Goal: Task Accomplishment & Management: Use online tool/utility

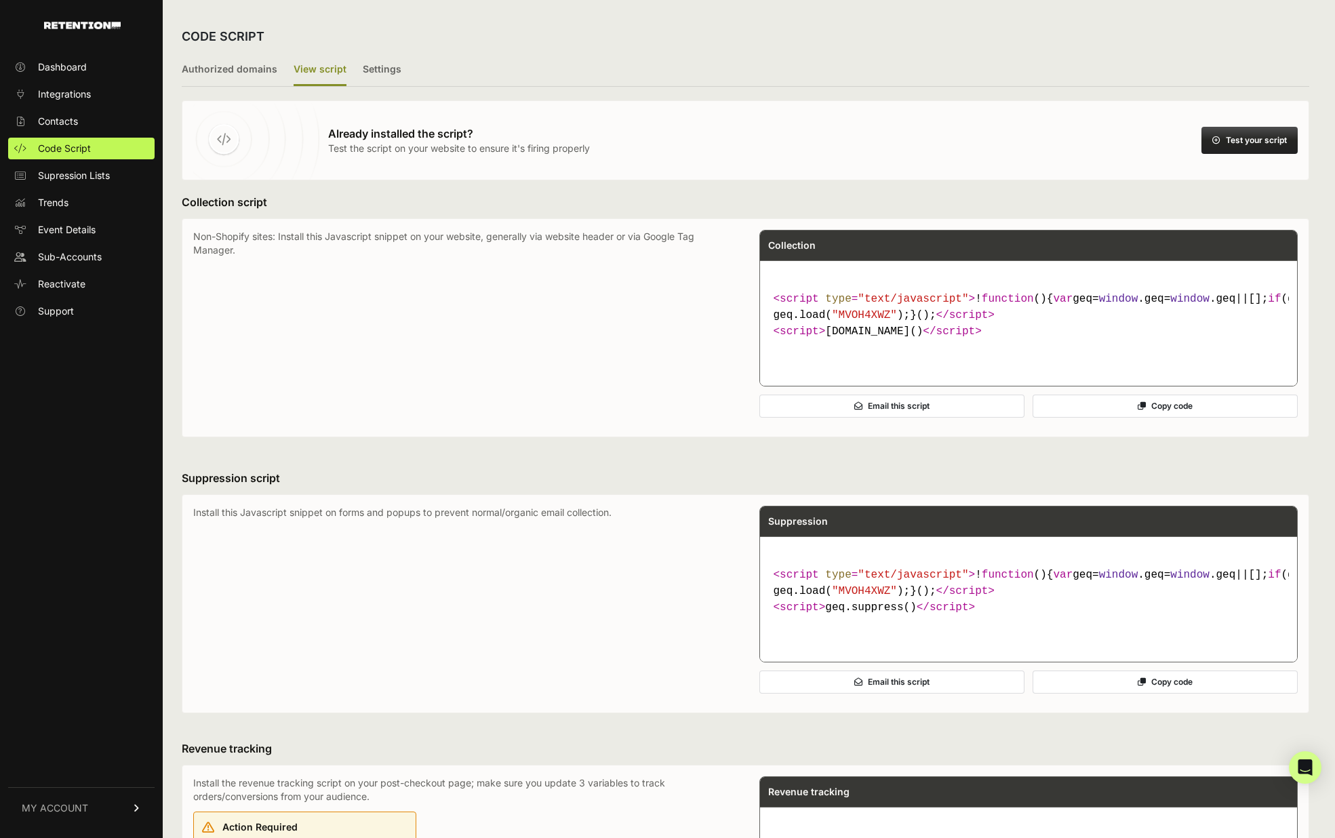
click at [1132, 418] on button "Copy code" at bounding box center [1165, 406] width 265 height 23
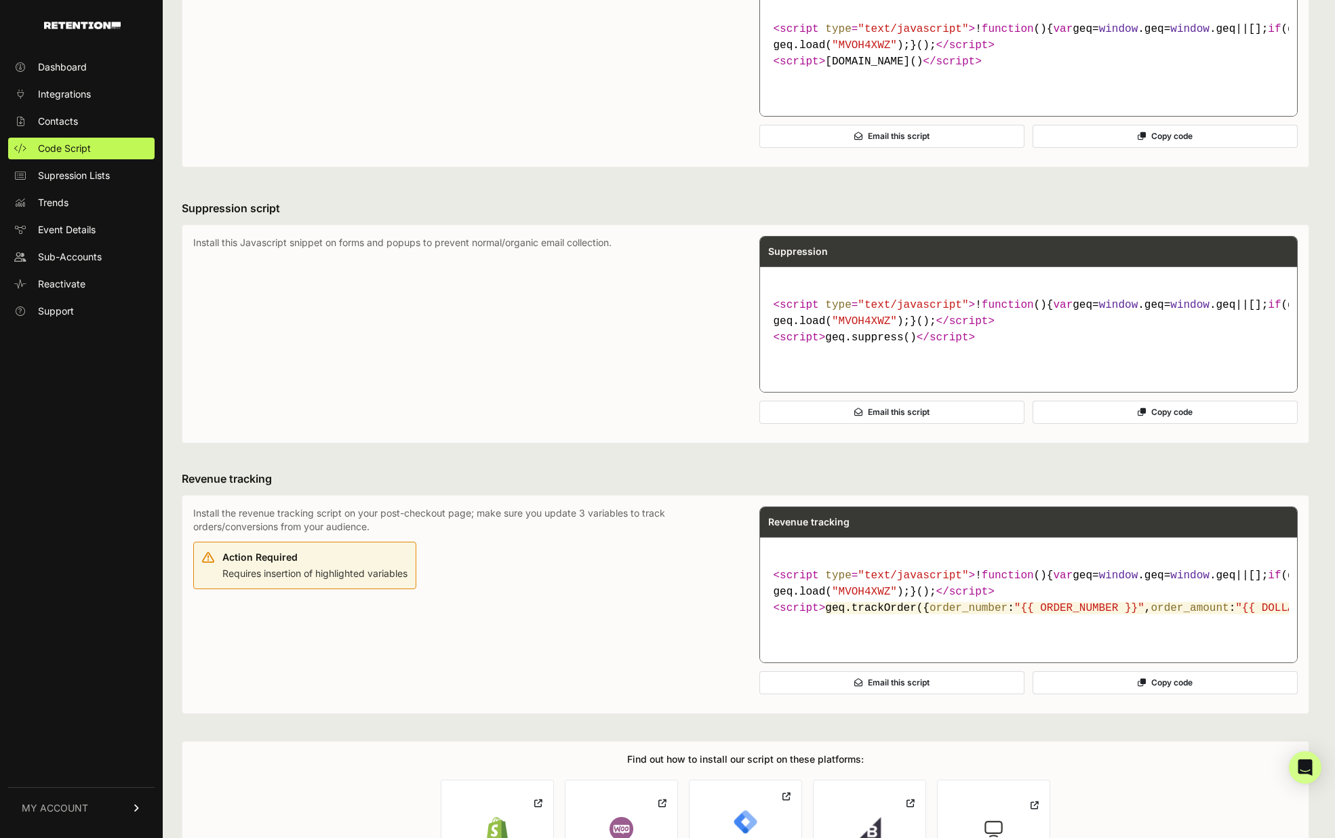
scroll to position [275, 0]
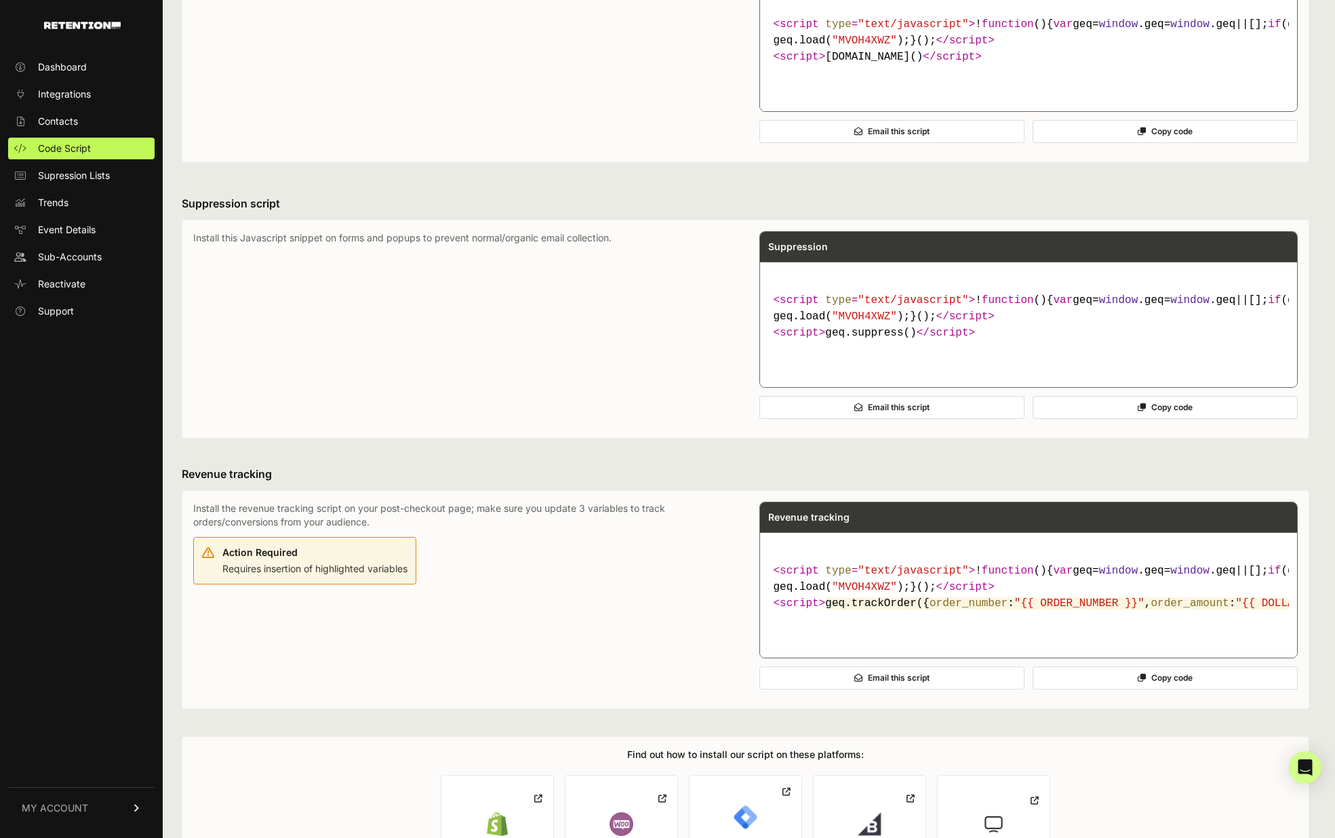
click at [1196, 419] on button "Copy code" at bounding box center [1165, 407] width 265 height 23
click at [1131, 419] on button "Copy code" at bounding box center [1165, 407] width 265 height 23
click at [1158, 419] on button "Copy code" at bounding box center [1165, 407] width 265 height 23
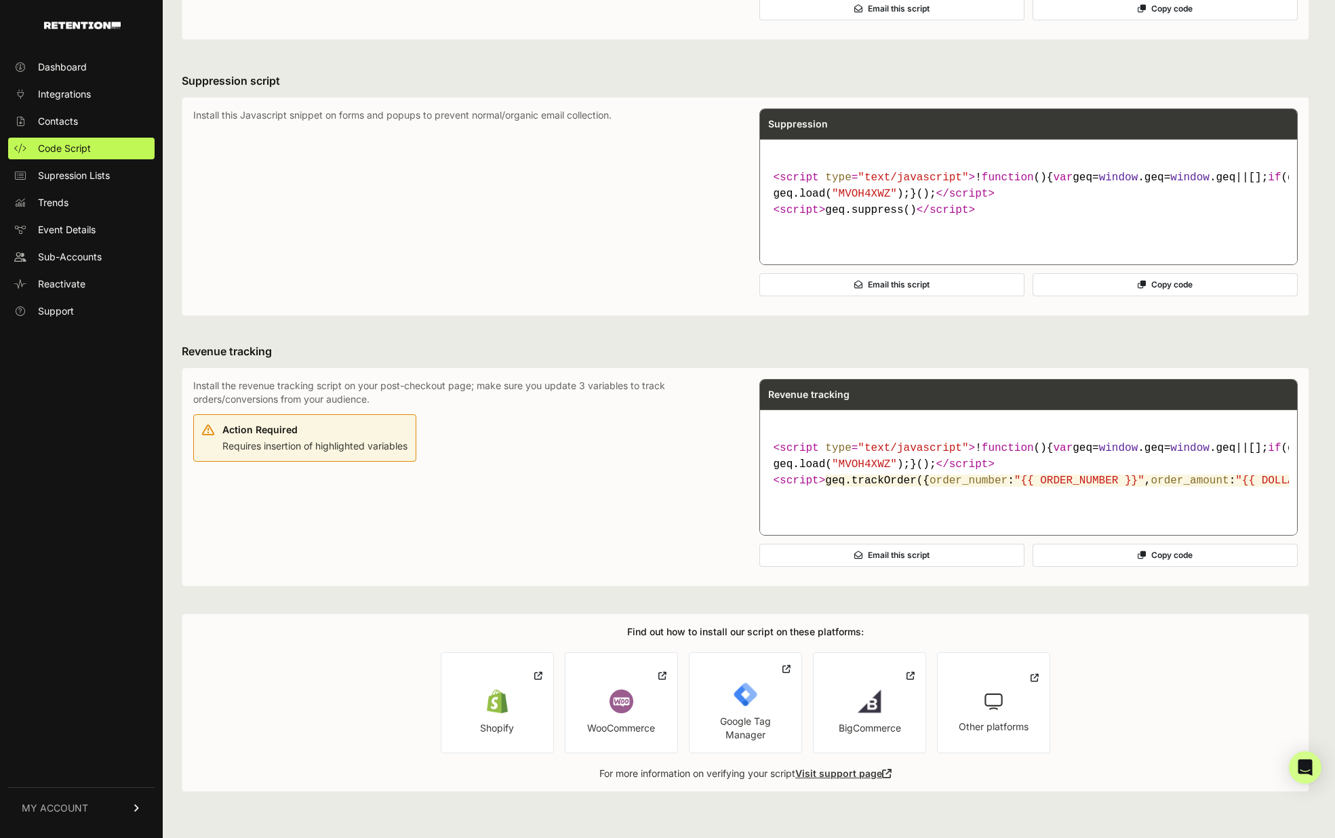
scroll to position [526, 0]
click at [1136, 562] on button "Copy code" at bounding box center [1165, 555] width 265 height 23
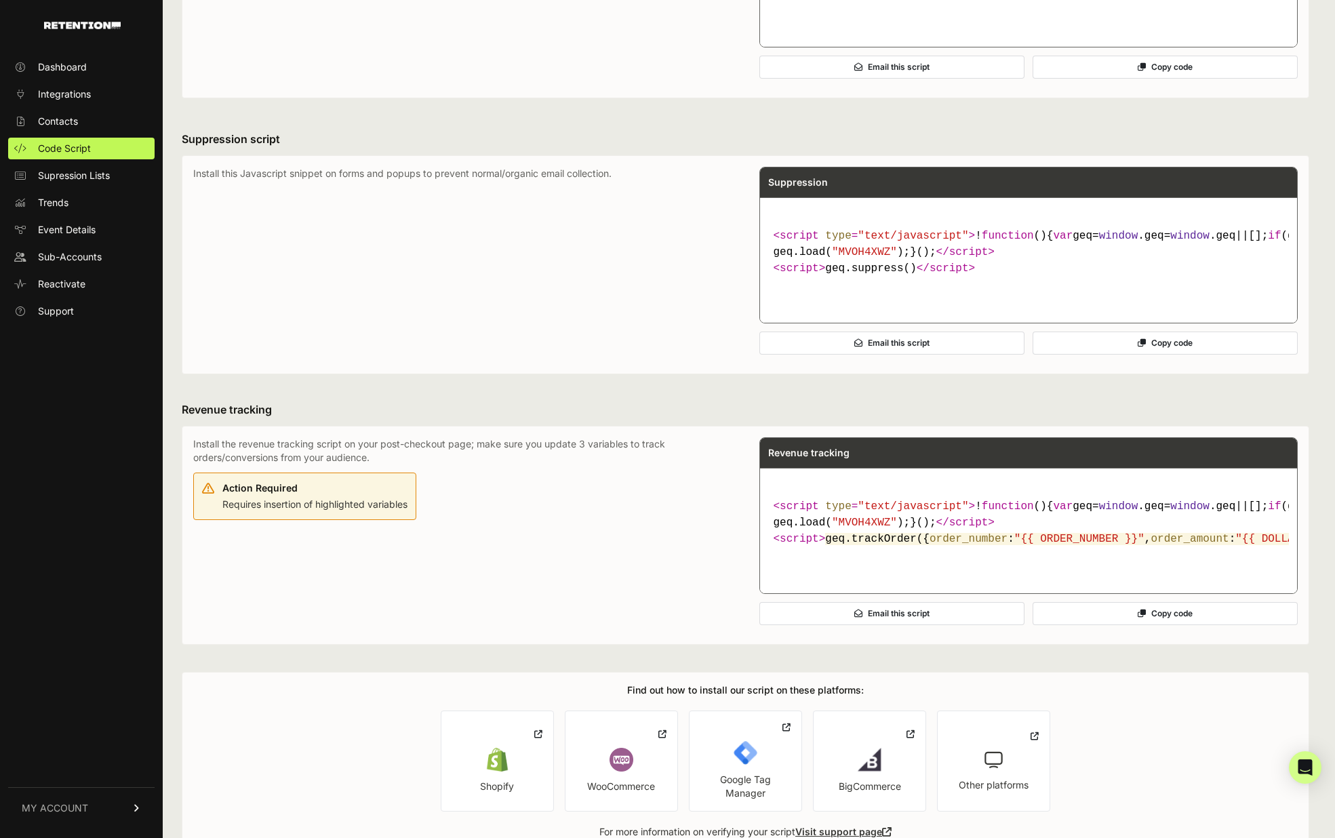
scroll to position [0, 0]
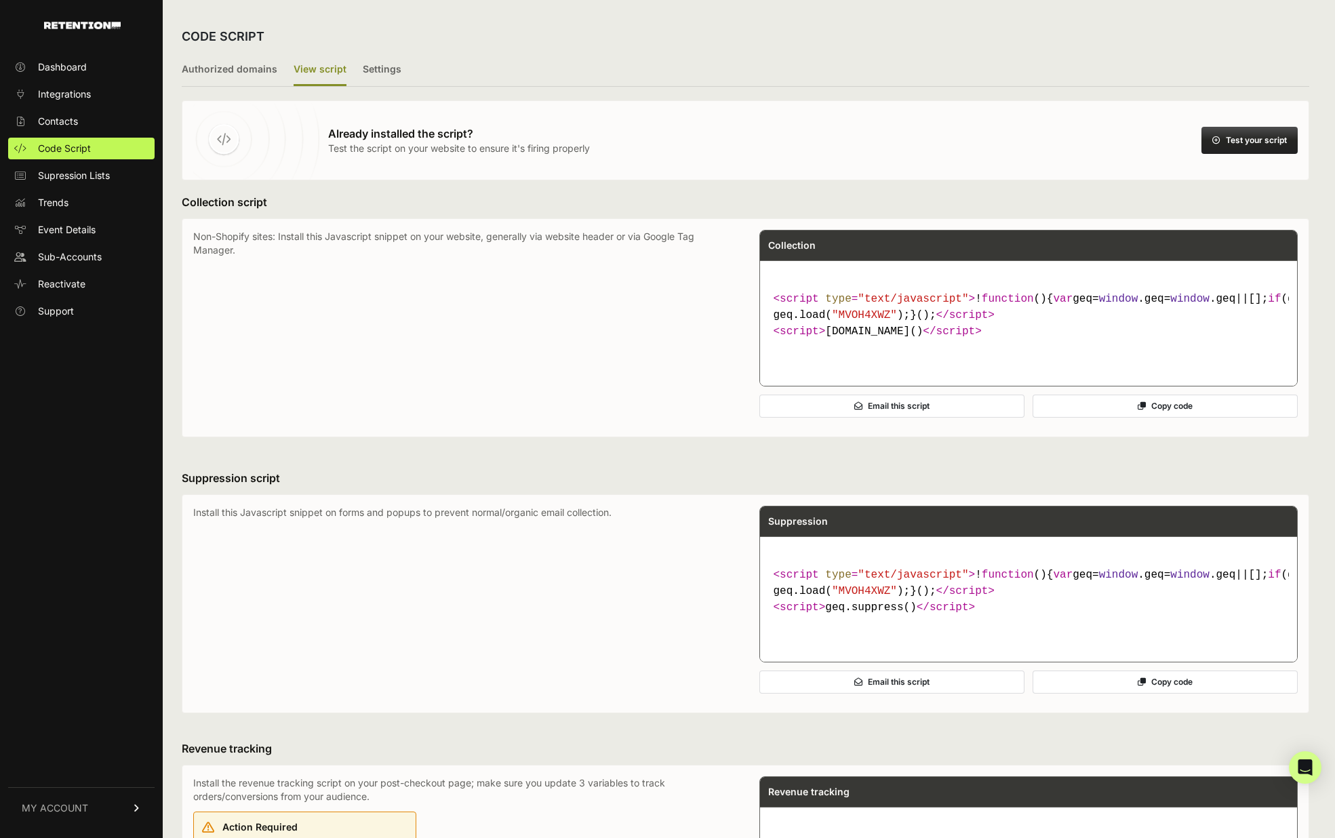
click at [317, 68] on label "View script" at bounding box center [320, 70] width 53 height 32
click at [0, 0] on input "View script" at bounding box center [0, 0] width 0 height 0
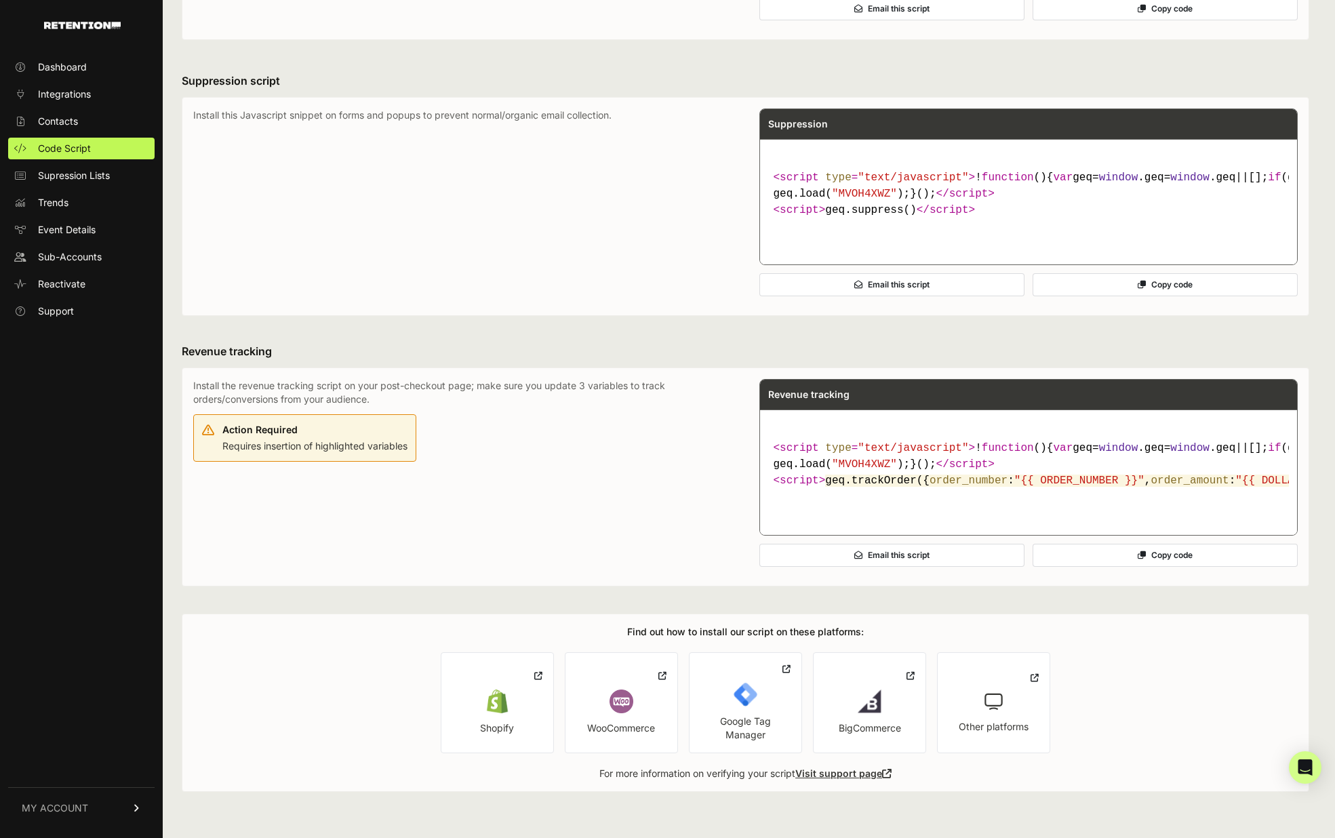
scroll to position [526, 0]
click at [94, 140] on link "Code Script" at bounding box center [81, 149] width 146 height 22
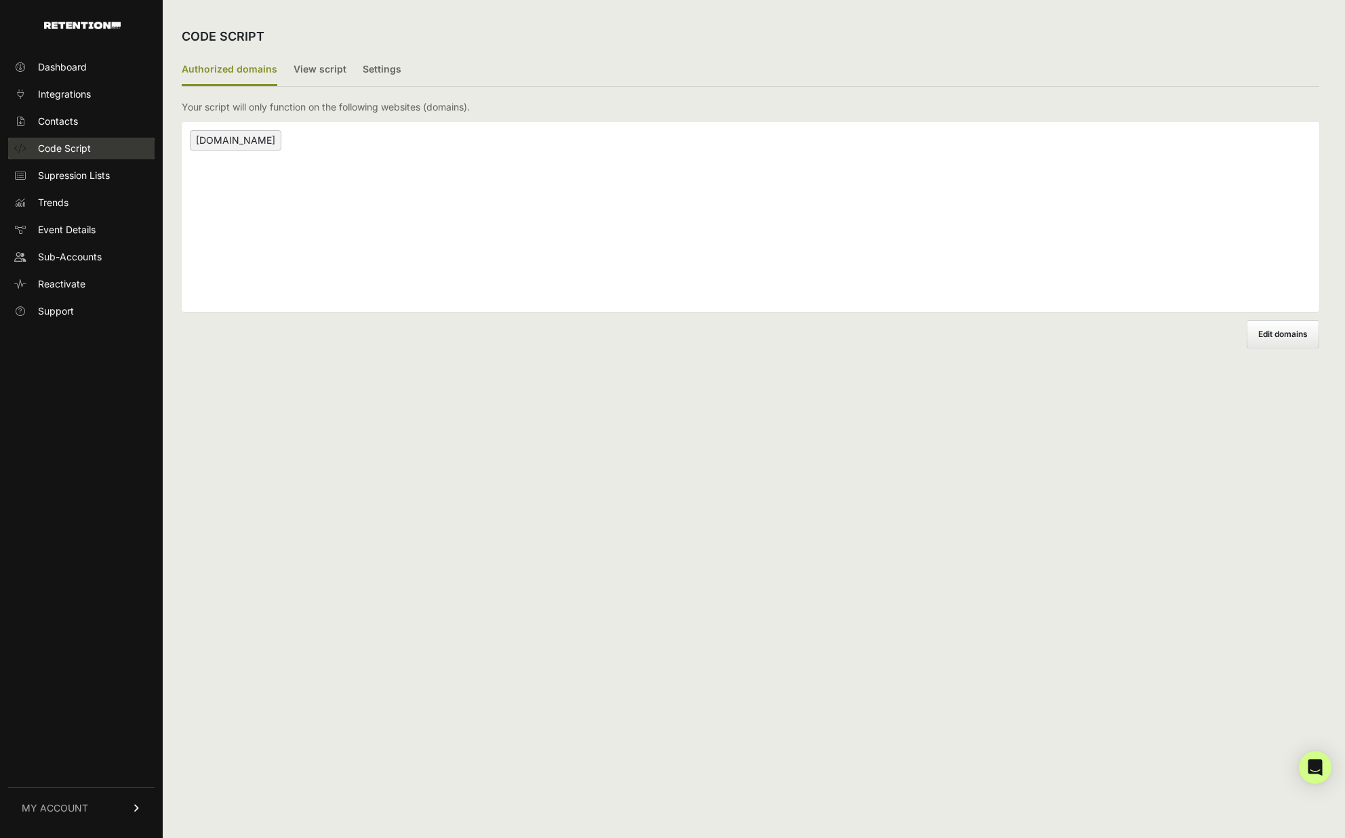
click at [99, 150] on link "Code Script" at bounding box center [81, 149] width 146 height 22
click at [306, 71] on label "View script" at bounding box center [320, 70] width 53 height 32
click at [0, 0] on input "View script" at bounding box center [0, 0] width 0 height 0
